Goal: Task Accomplishment & Management: Use online tool/utility

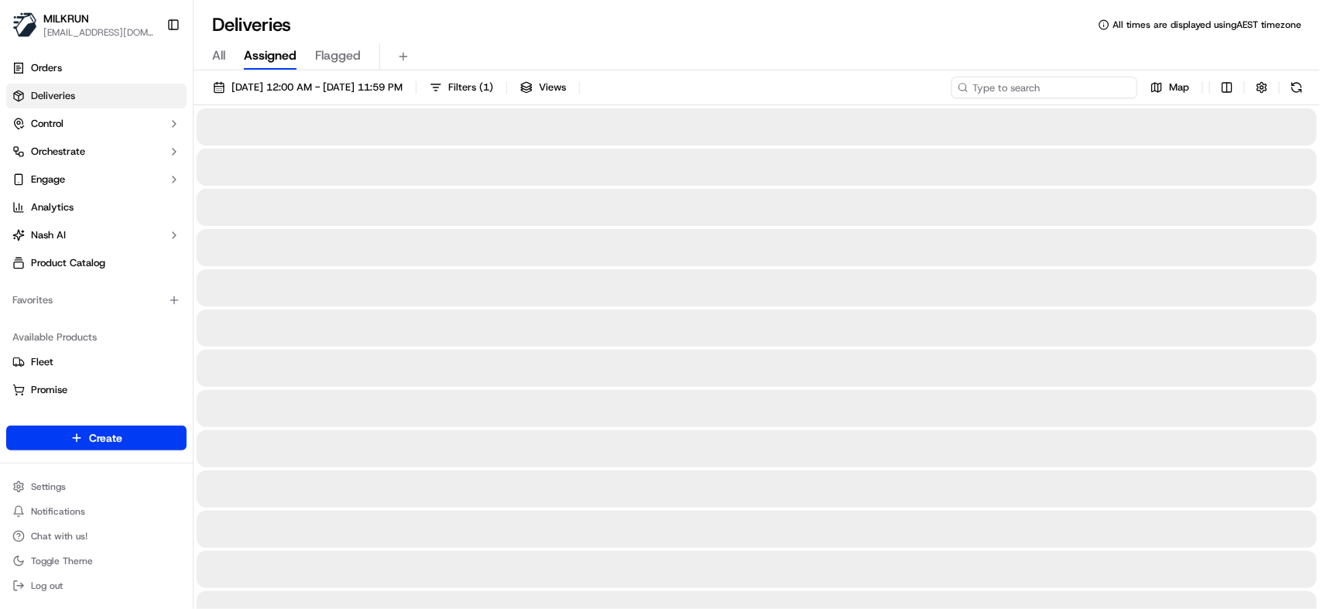
click at [1033, 91] on input at bounding box center [1045, 88] width 186 height 22
paste input "9d4d0204-2d2a-4d80-baa9-ed32b6f26599"
type input "9d4d0204-2d2a-4d80-baa9-ed32b6f26599"
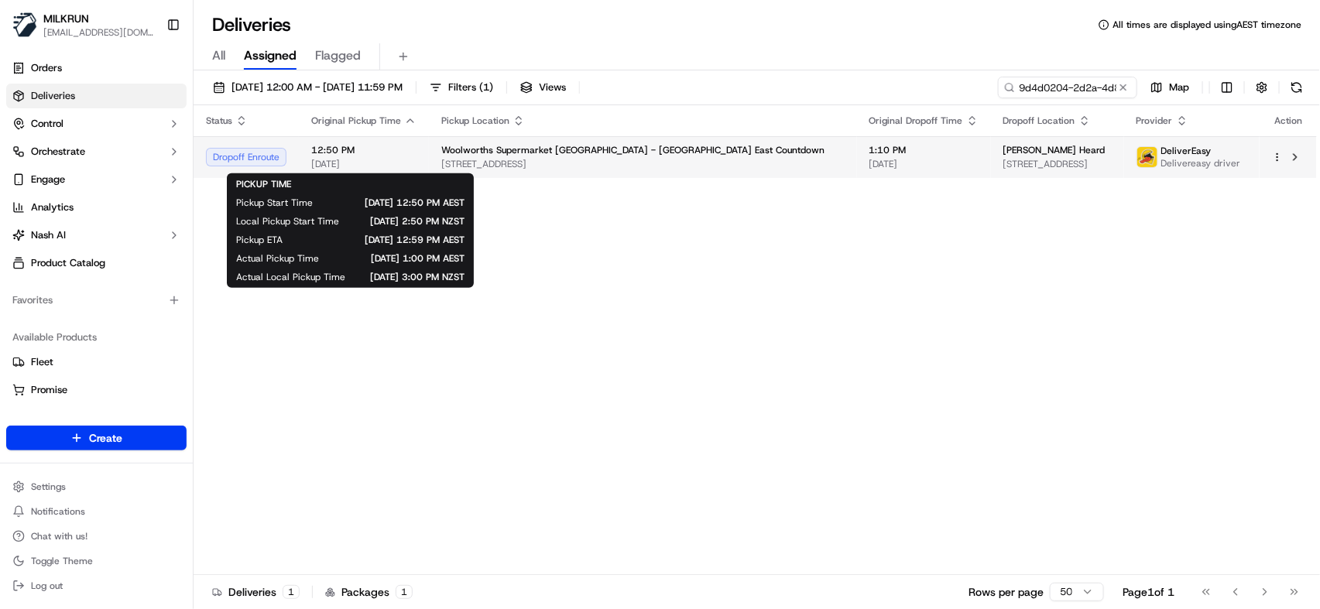
click at [389, 153] on span "12:50 PM" at bounding box center [363, 150] width 105 height 12
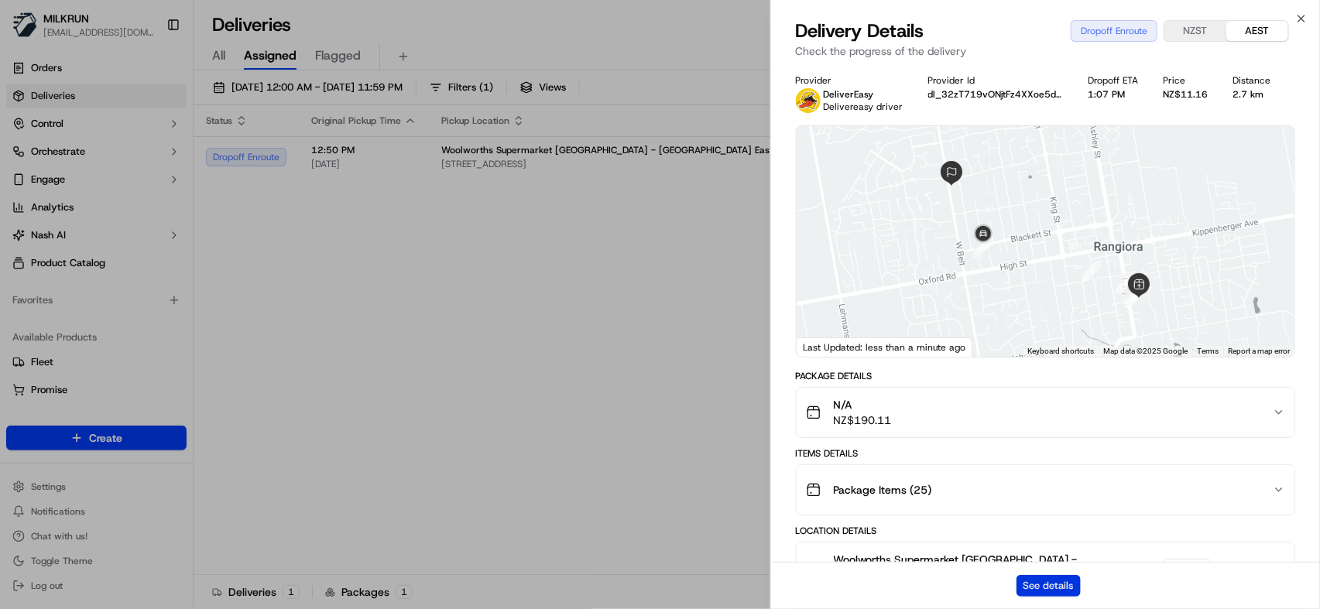
click at [1044, 583] on button "See details" at bounding box center [1049, 586] width 64 height 22
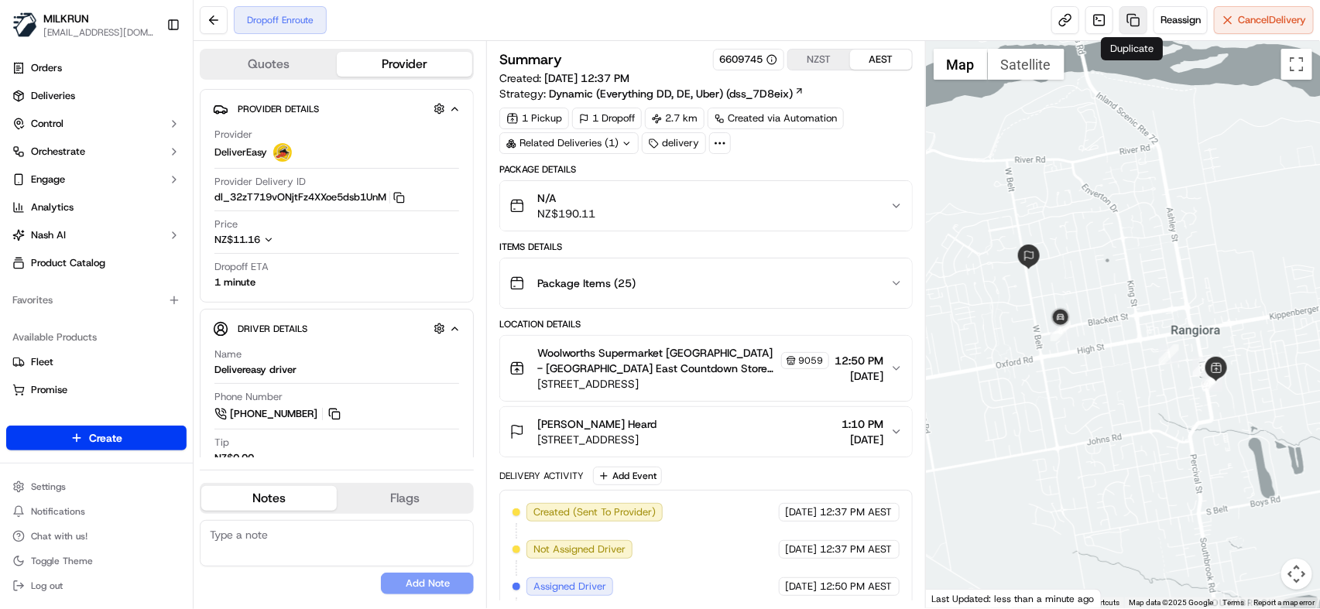
click at [1133, 24] on link at bounding box center [1134, 20] width 28 height 28
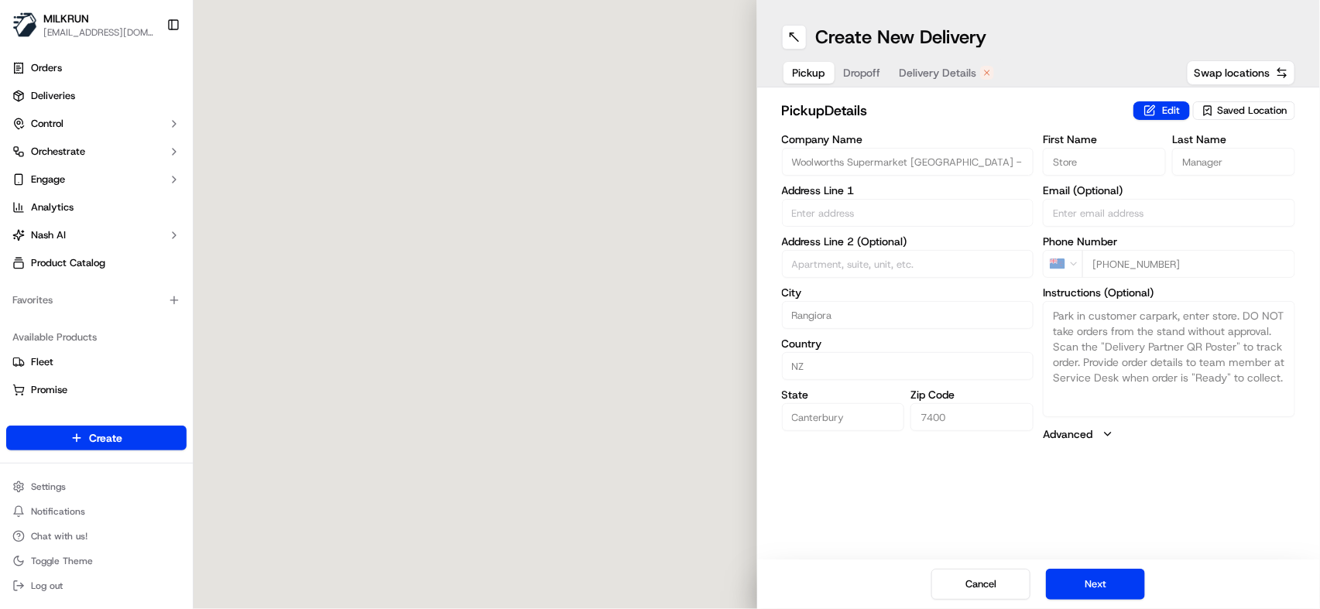
type input "[STREET_ADDRESS]"
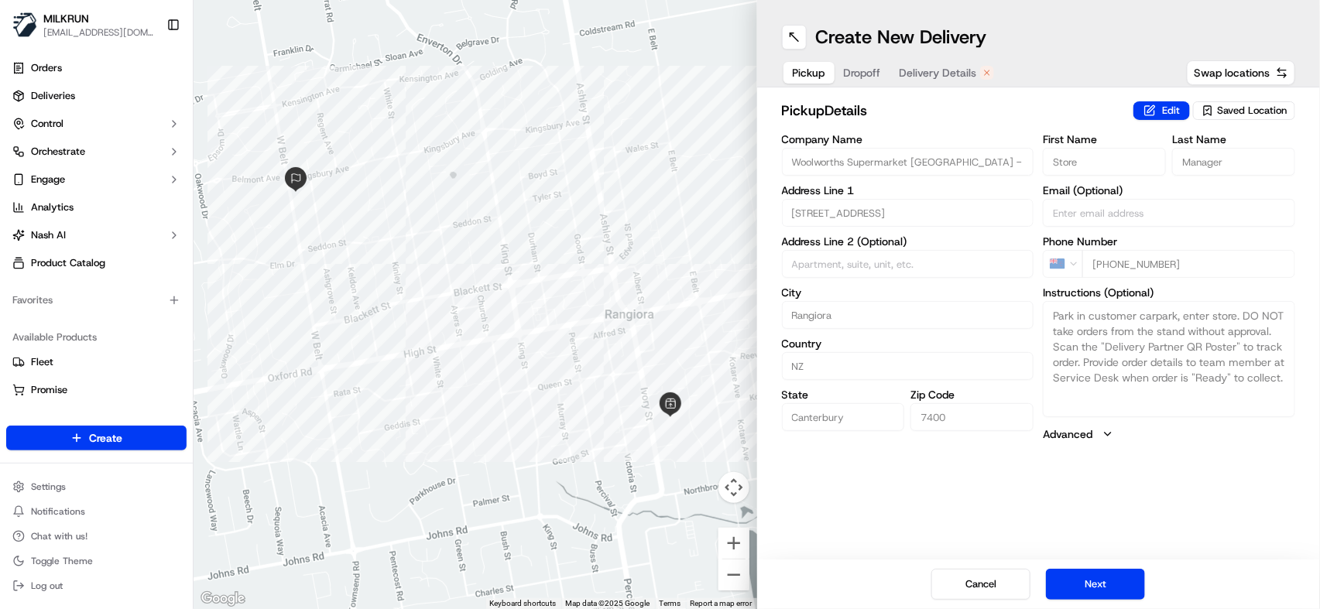
click at [917, 72] on span "Delivery Details" at bounding box center [938, 72] width 77 height 15
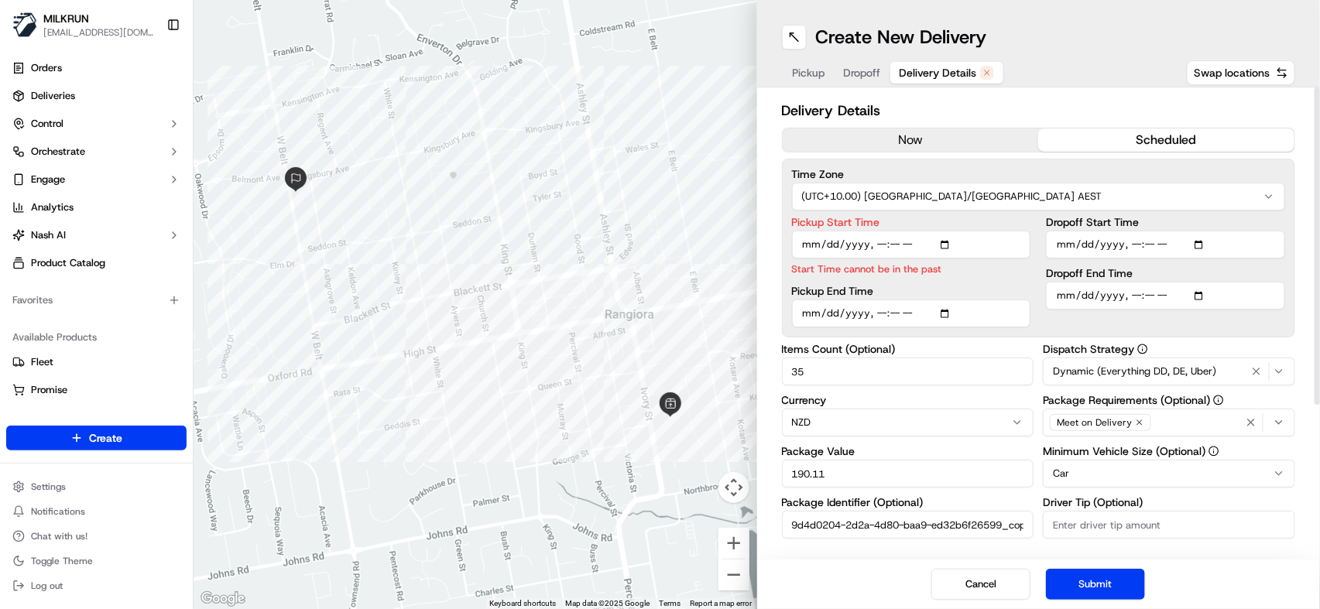
click at [939, 131] on button "now" at bounding box center [911, 140] width 256 height 23
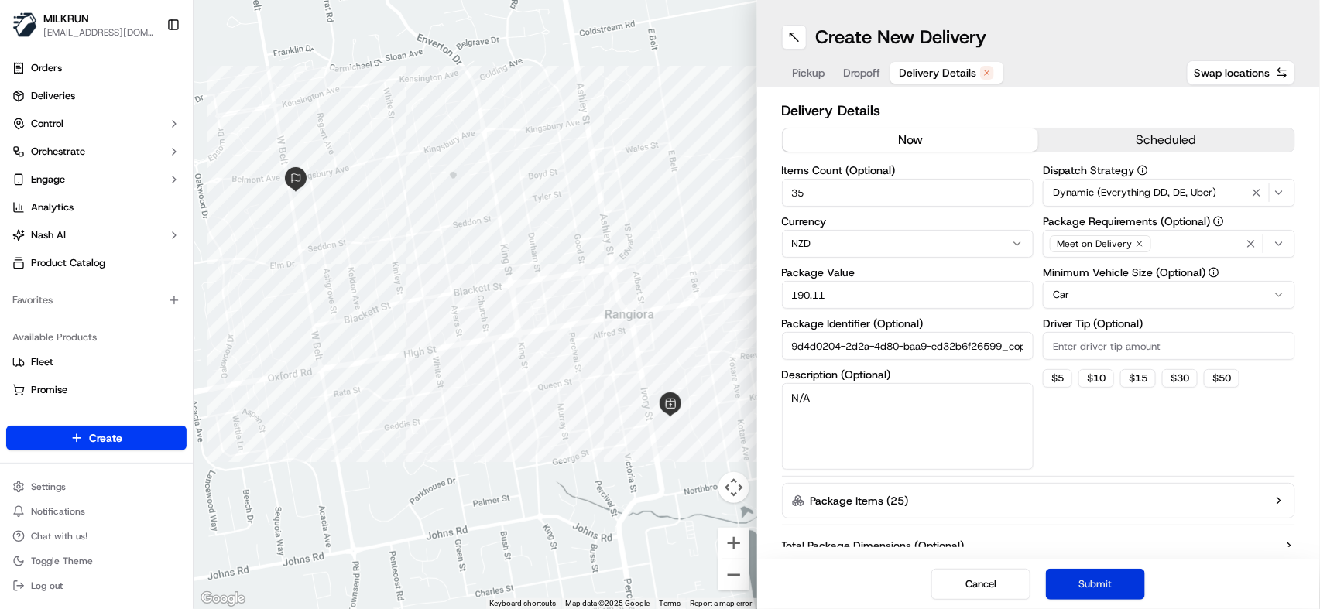
click at [1099, 579] on button "Submit" at bounding box center [1095, 584] width 99 height 31
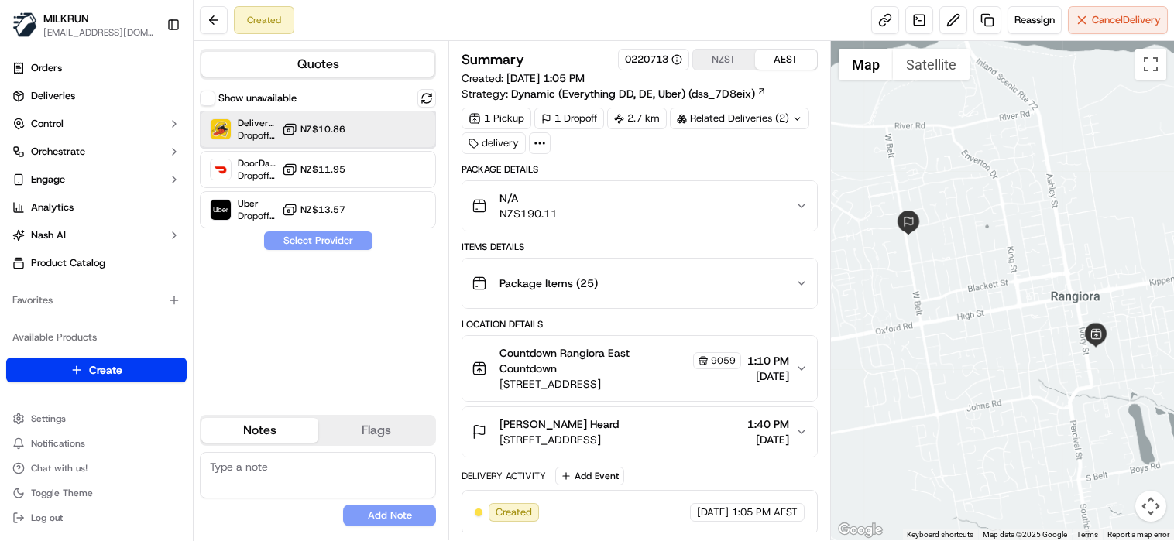
click at [402, 132] on div "DeliverEasy Dropoff ETA 34 minutes NZ$10.86" at bounding box center [318, 129] width 236 height 37
click at [338, 245] on button "Assign Provider" at bounding box center [318, 240] width 110 height 19
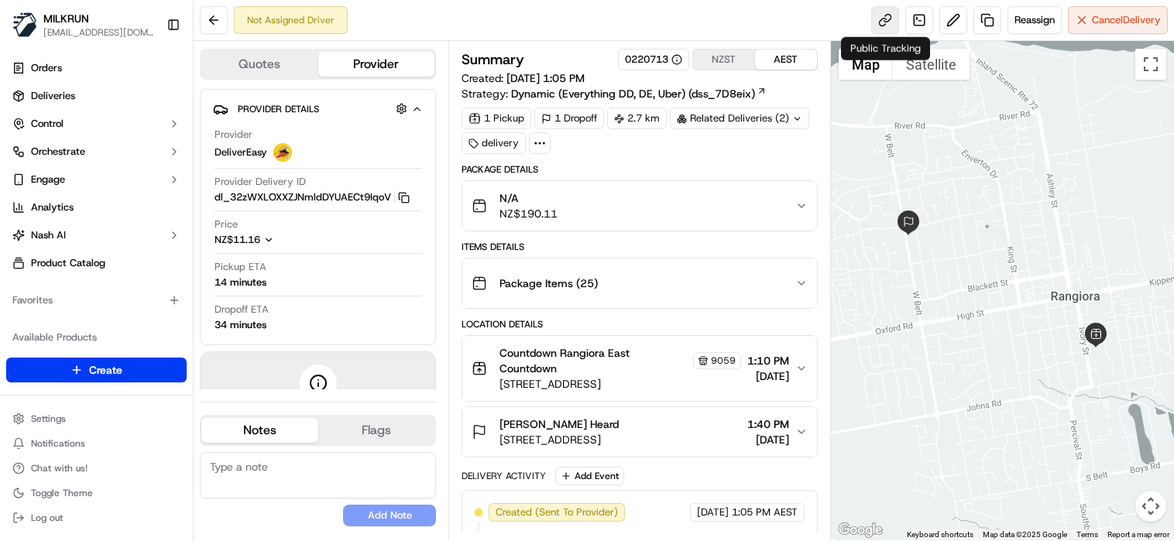
click at [897, 22] on link at bounding box center [885, 20] width 28 height 28
